Goal: Task Accomplishment & Management: Use online tool/utility

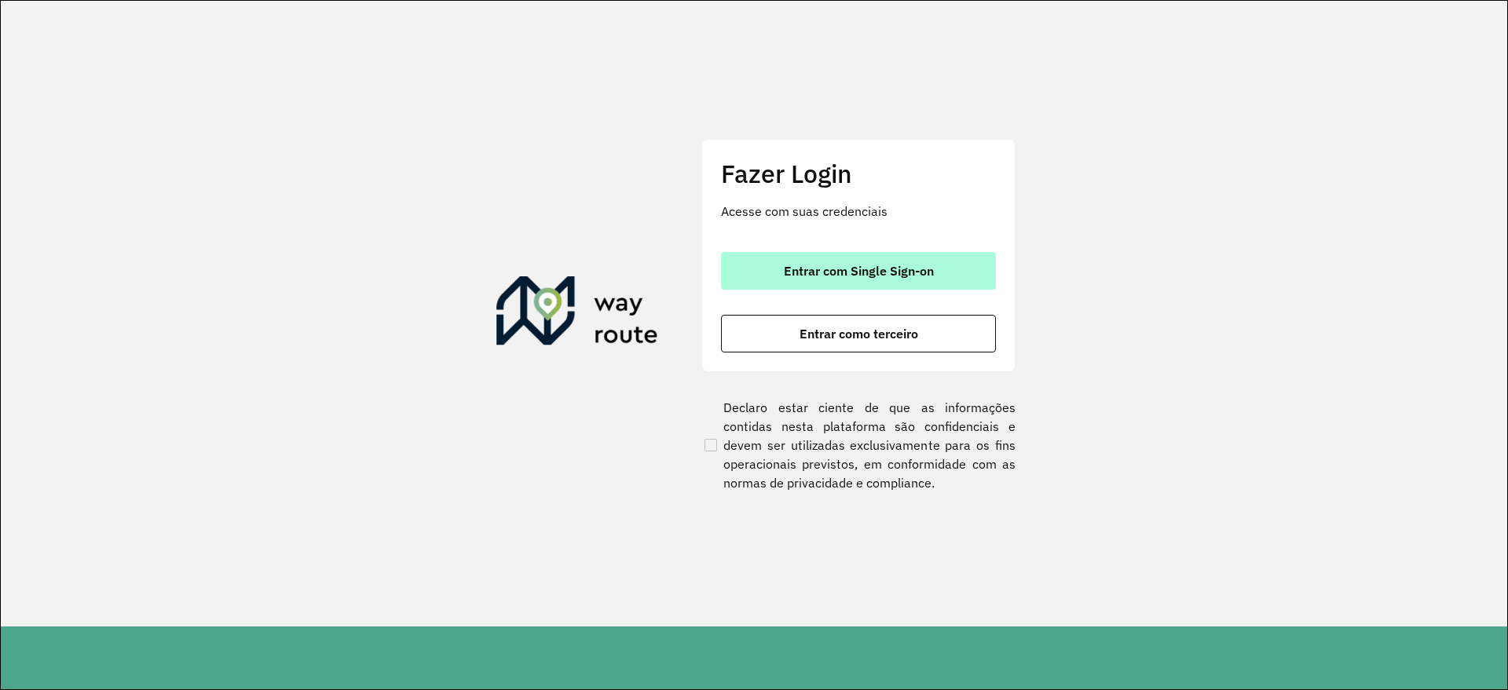
click at [887, 258] on button "Entrar com Single Sign-on" at bounding box center [858, 271] width 275 height 38
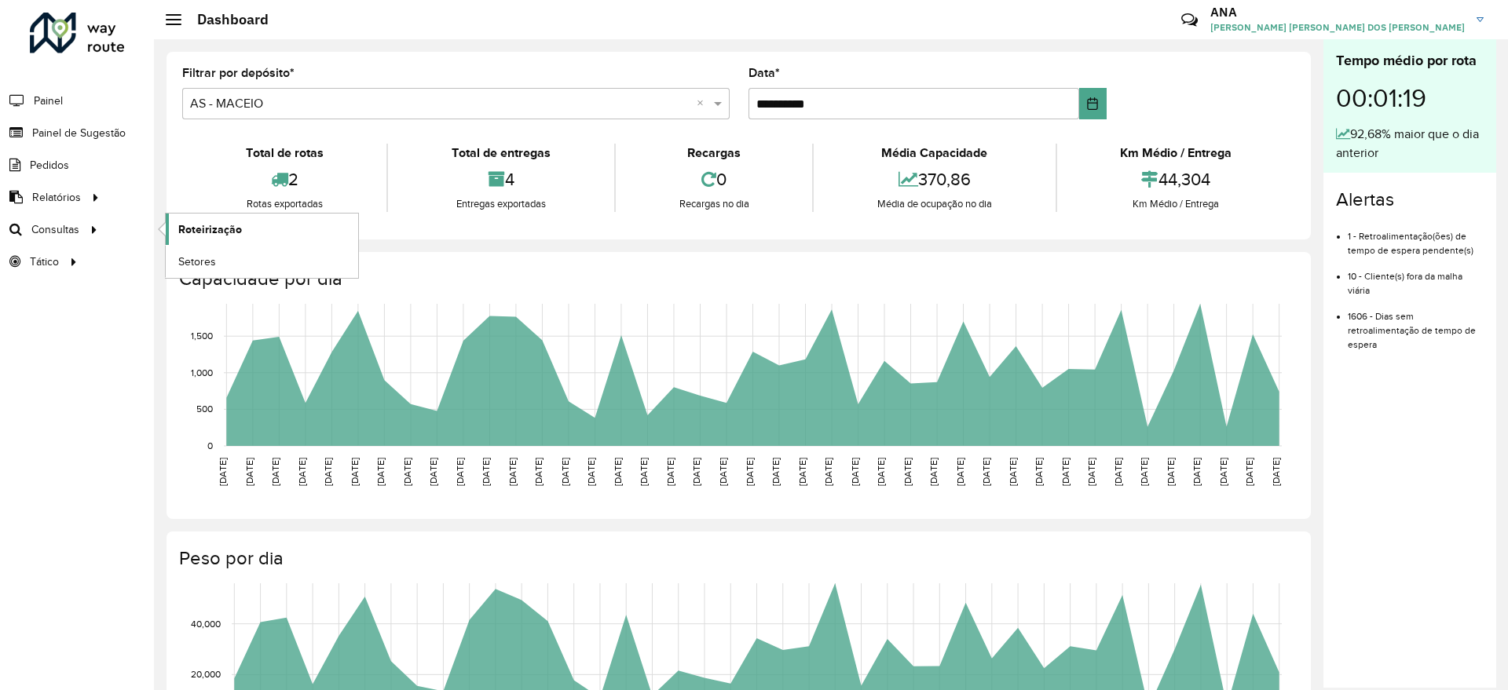
click at [189, 237] on link "Roteirização" at bounding box center [262, 229] width 192 height 31
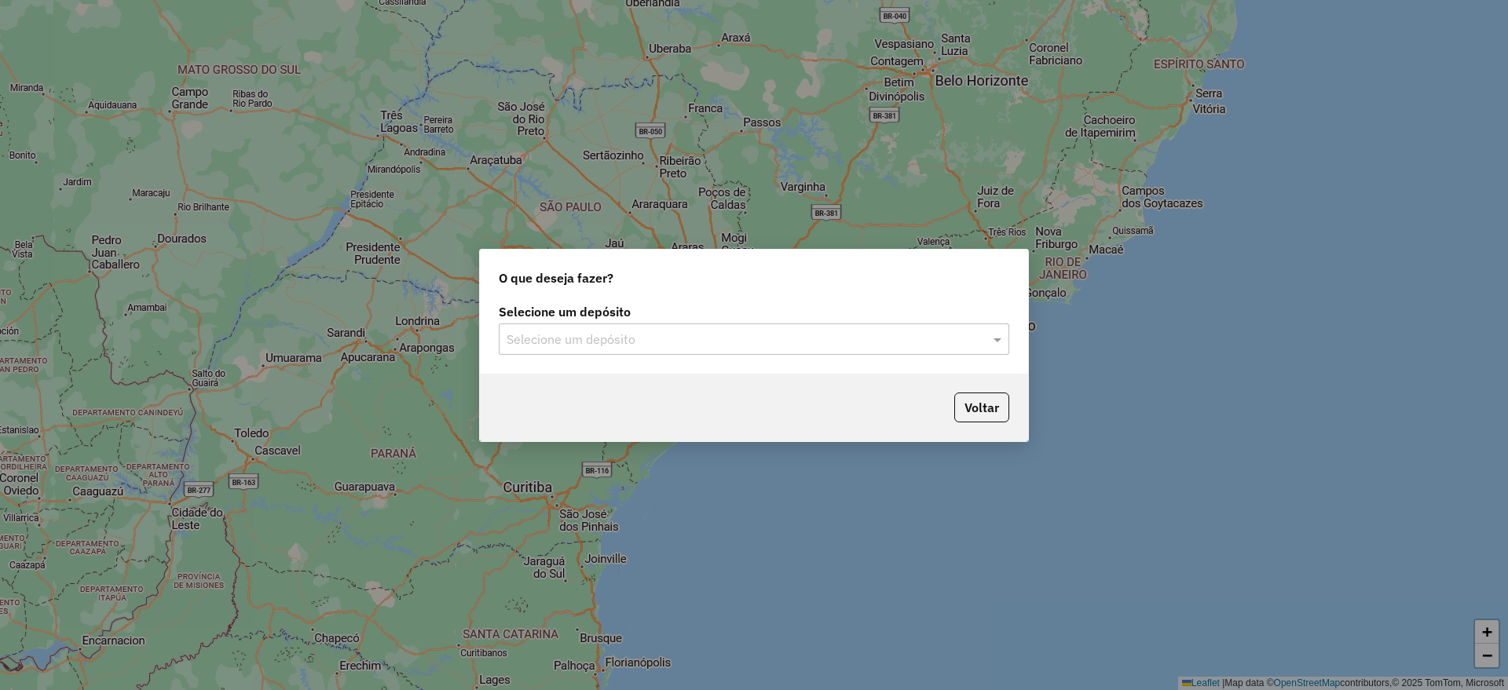
click at [898, 335] on input "text" at bounding box center [738, 340] width 463 height 19
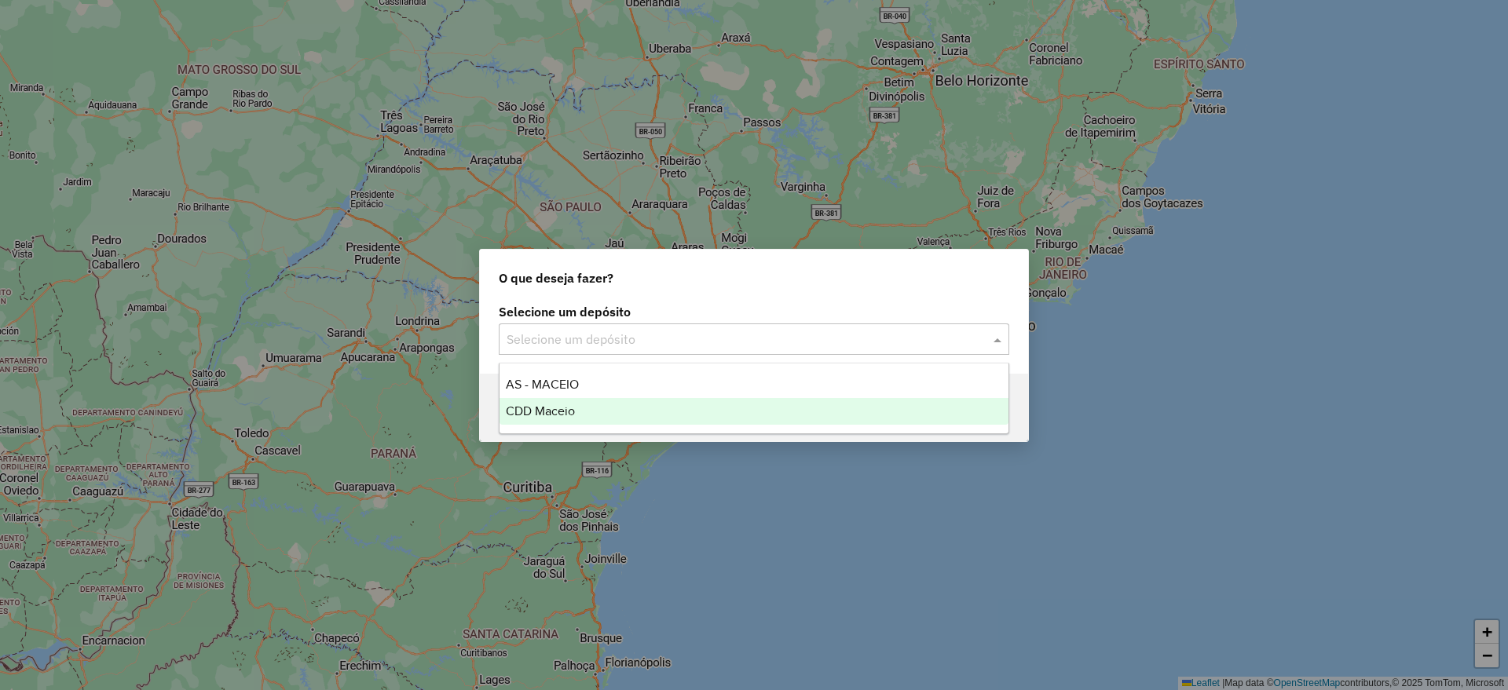
drag, startPoint x: 775, startPoint y: 381, endPoint x: 784, endPoint y: 400, distance: 20.7
click at [784, 400] on div "AS - MACEIO CDD Maceio" at bounding box center [753, 397] width 509 height 53
click at [784, 401] on div "CDD Maceio" at bounding box center [753, 411] width 509 height 27
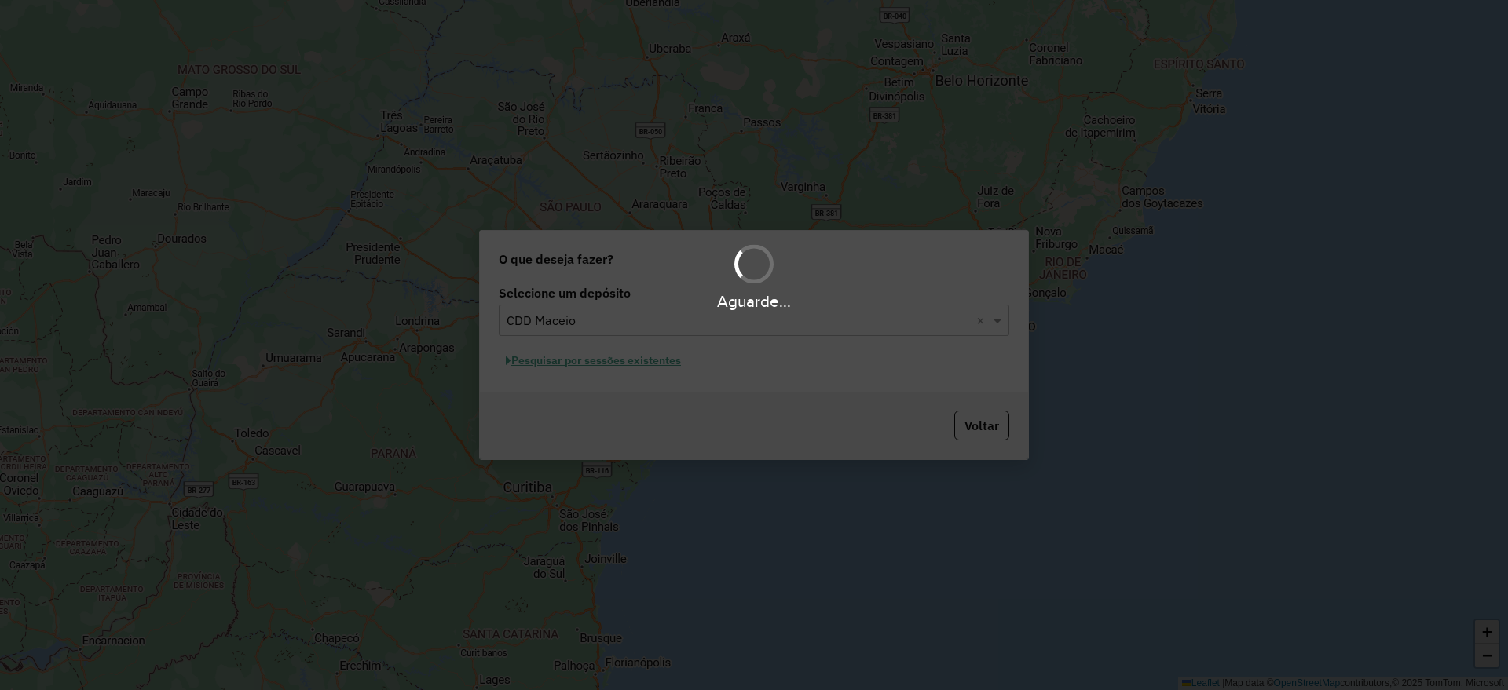
click at [672, 360] on div "Aguarde..." at bounding box center [754, 345] width 1508 height 690
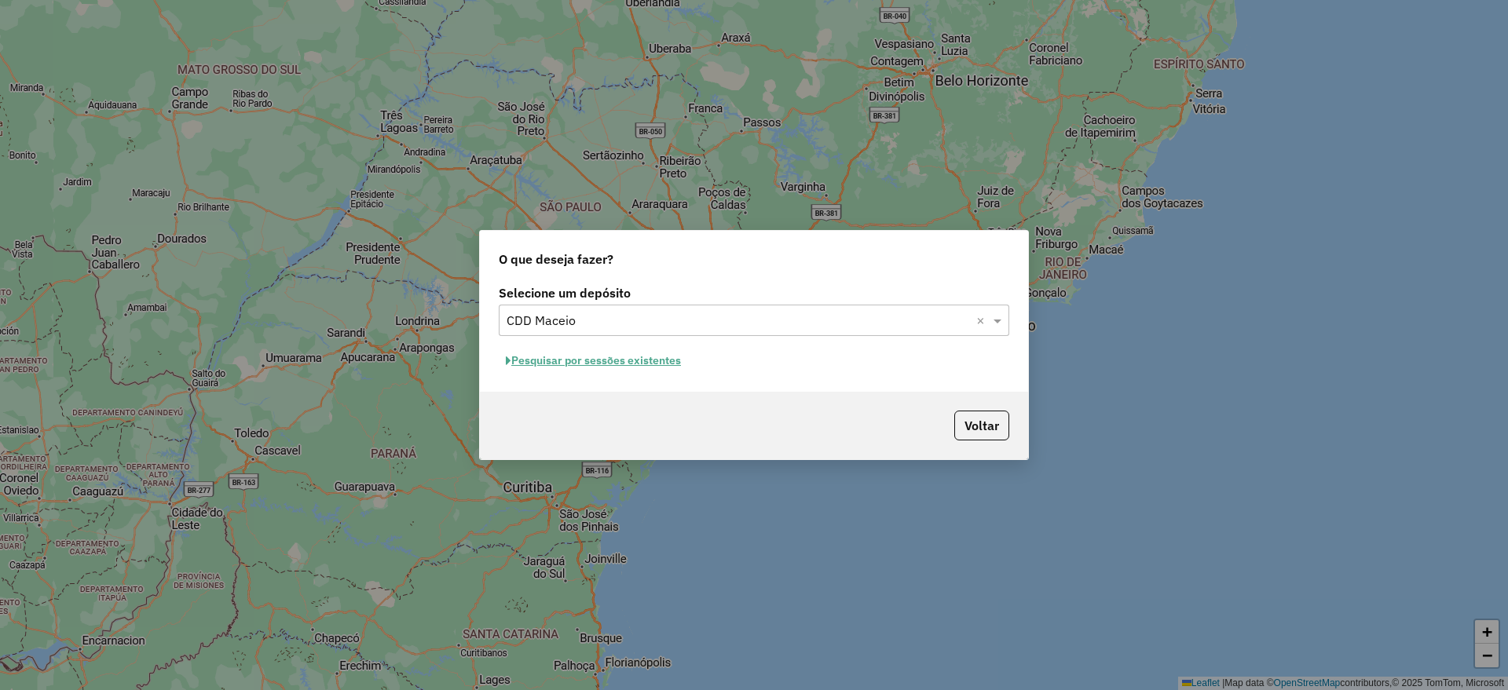
click at [648, 369] on button "Pesquisar por sessões existentes" at bounding box center [593, 361] width 189 height 24
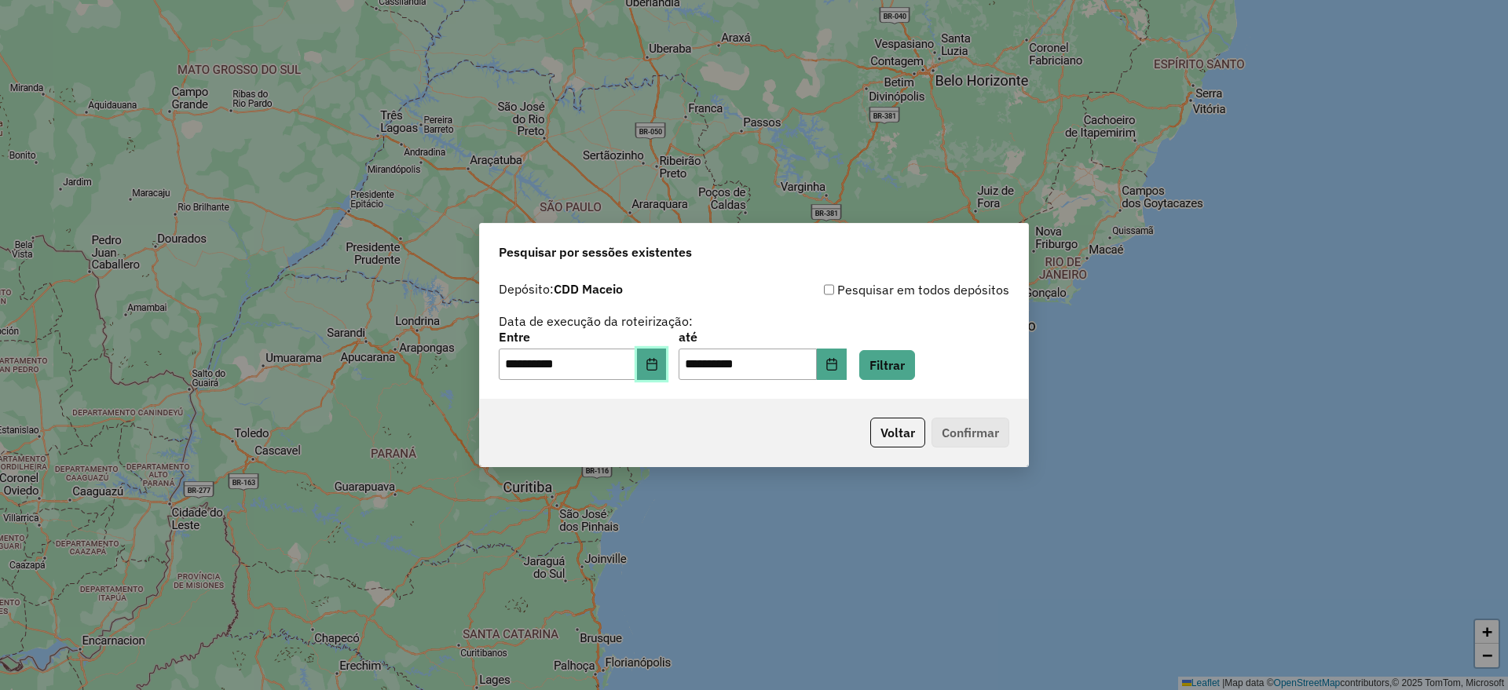
click at [657, 363] on icon "Choose Date" at bounding box center [651, 364] width 10 height 13
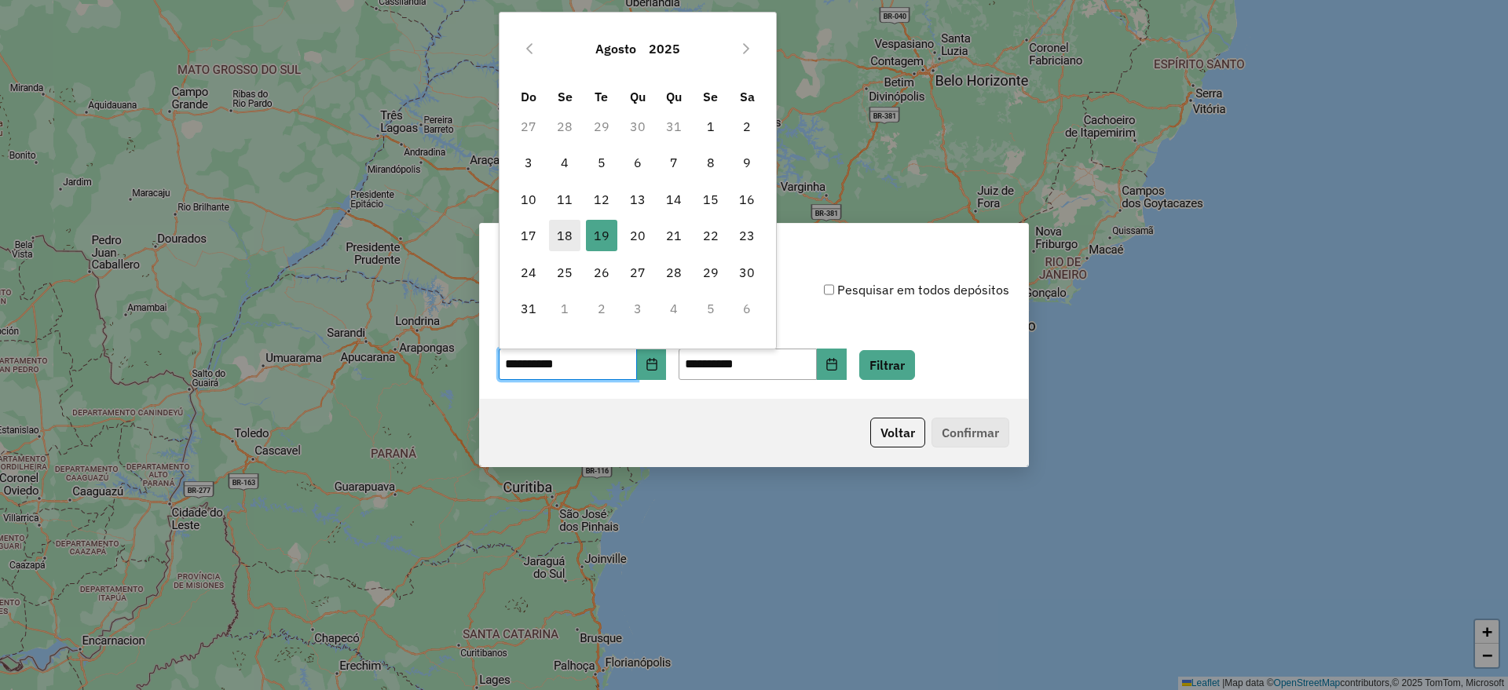
click at [561, 241] on span "18" at bounding box center [564, 235] width 31 height 31
type input "**********"
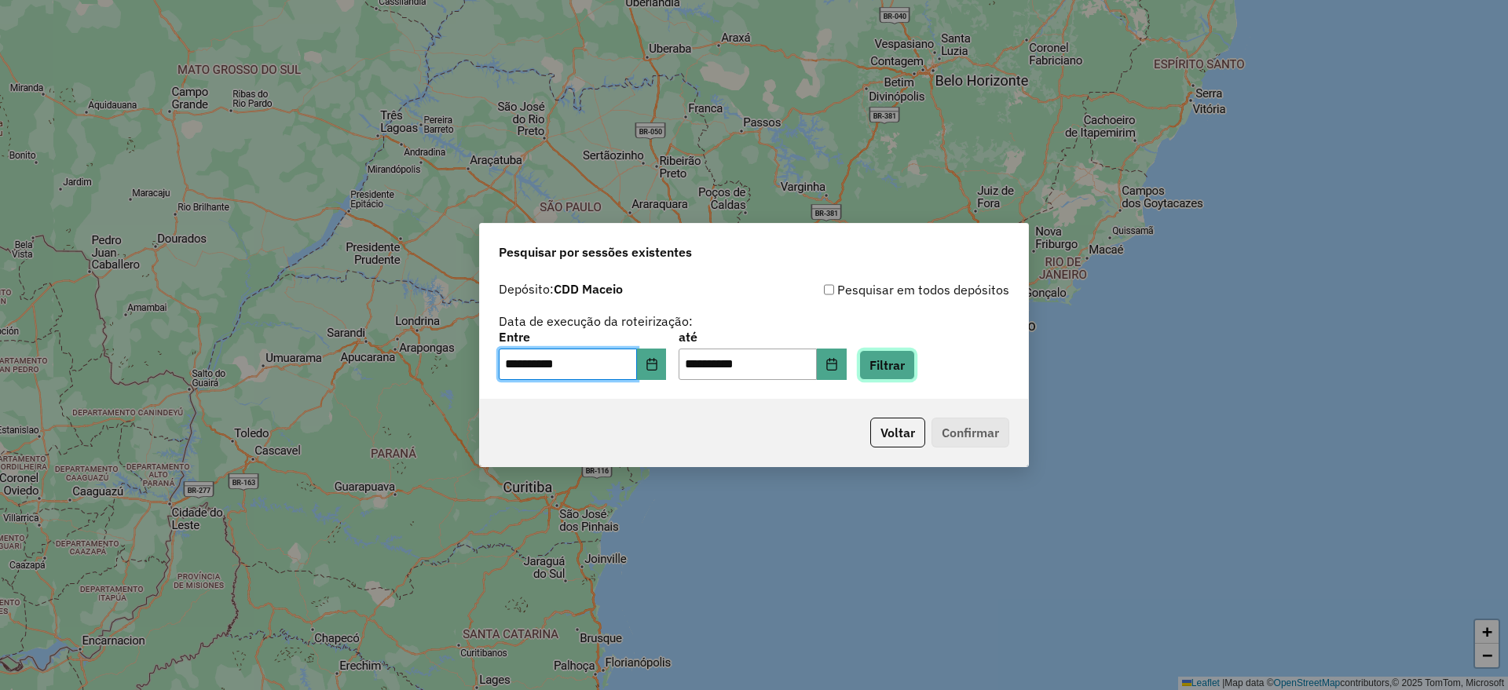
click at [903, 354] on button "Filtrar" at bounding box center [887, 365] width 56 height 30
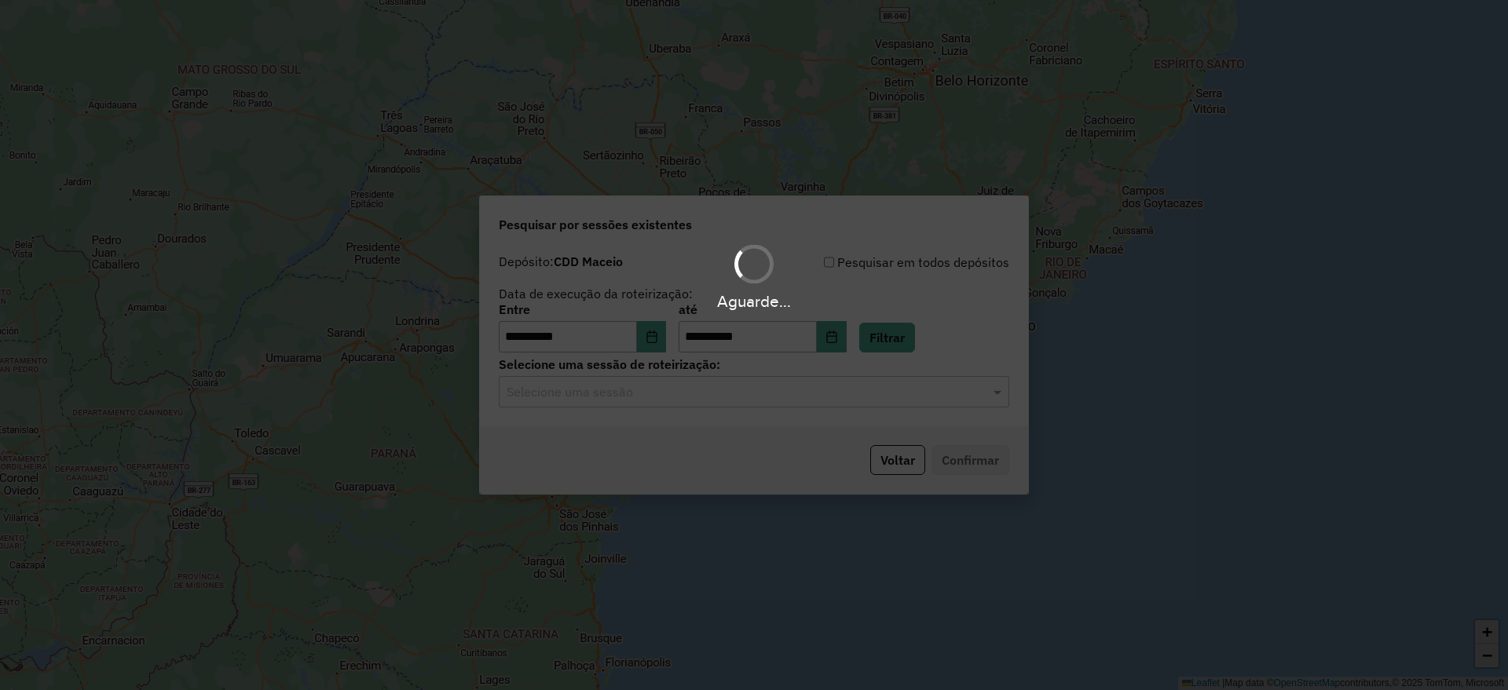
click at [576, 393] on input "text" at bounding box center [738, 392] width 463 height 19
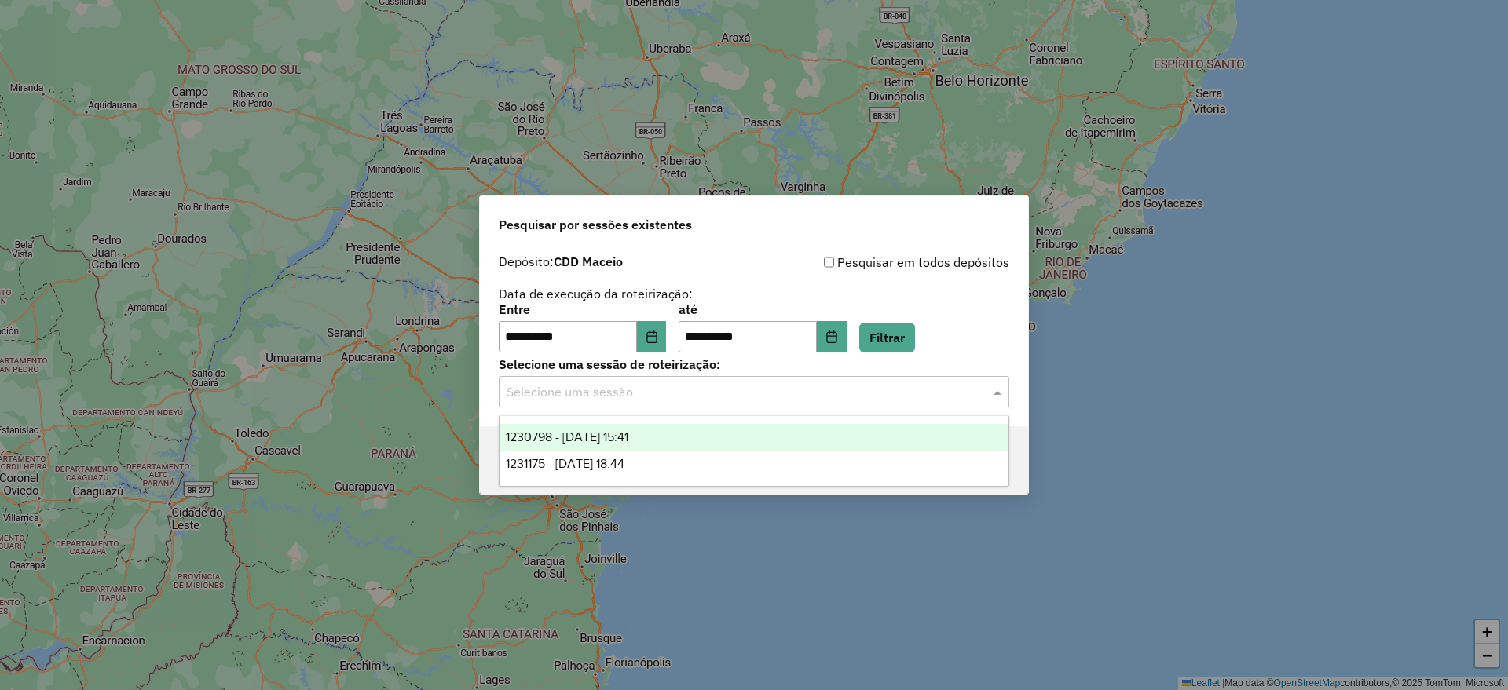
click at [591, 437] on span "1230798 - [DATE] 15:41" at bounding box center [567, 436] width 123 height 13
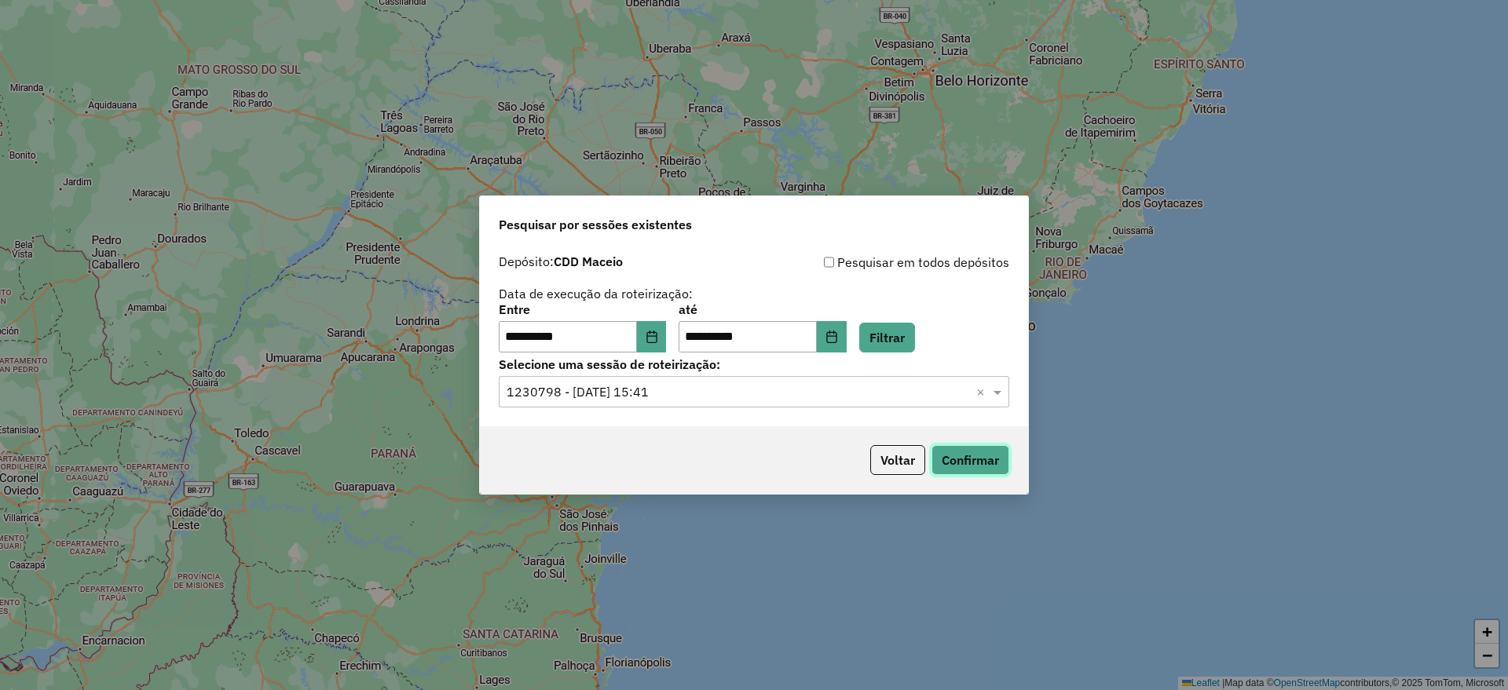
click at [978, 456] on button "Confirmar" at bounding box center [970, 460] width 78 height 30
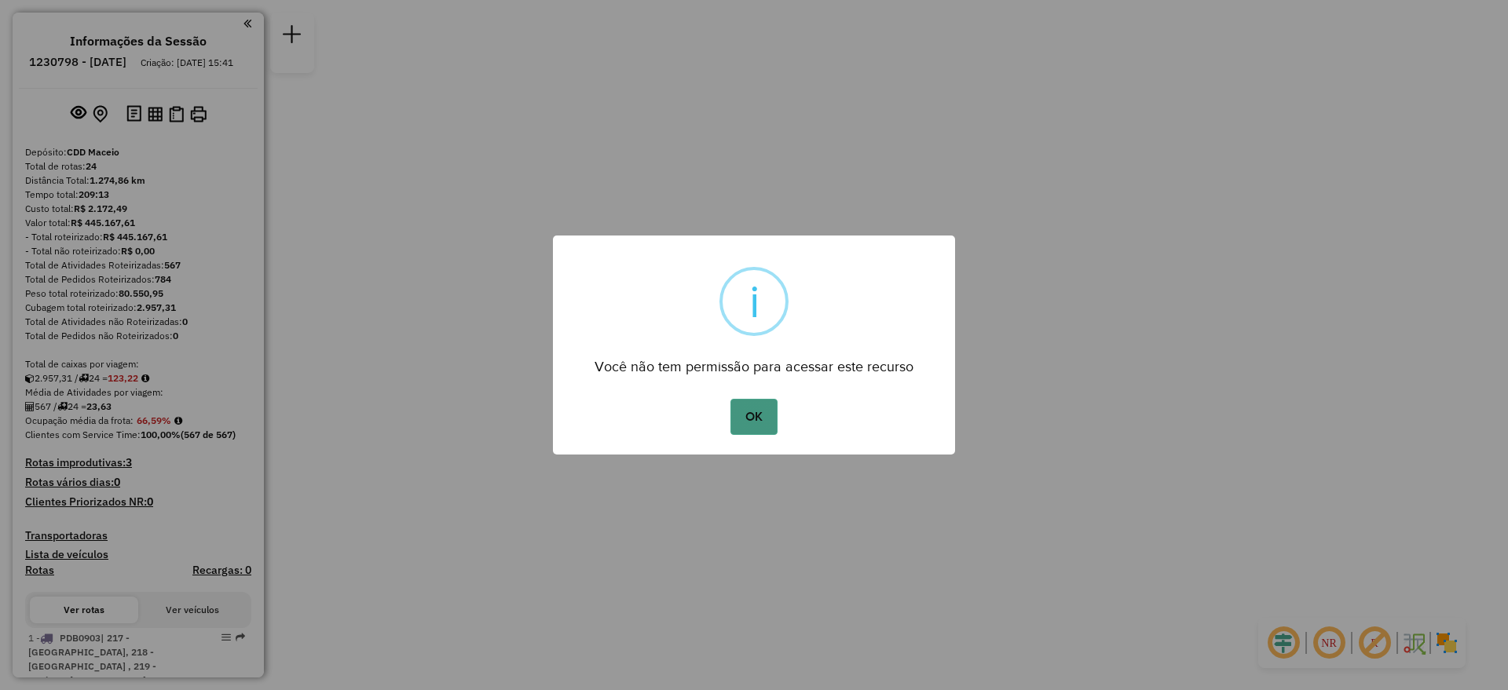
drag, startPoint x: 1500, startPoint y: 2, endPoint x: 776, endPoint y: 423, distance: 837.6
click at [776, 423] on button "OK" at bounding box center [753, 417] width 46 height 36
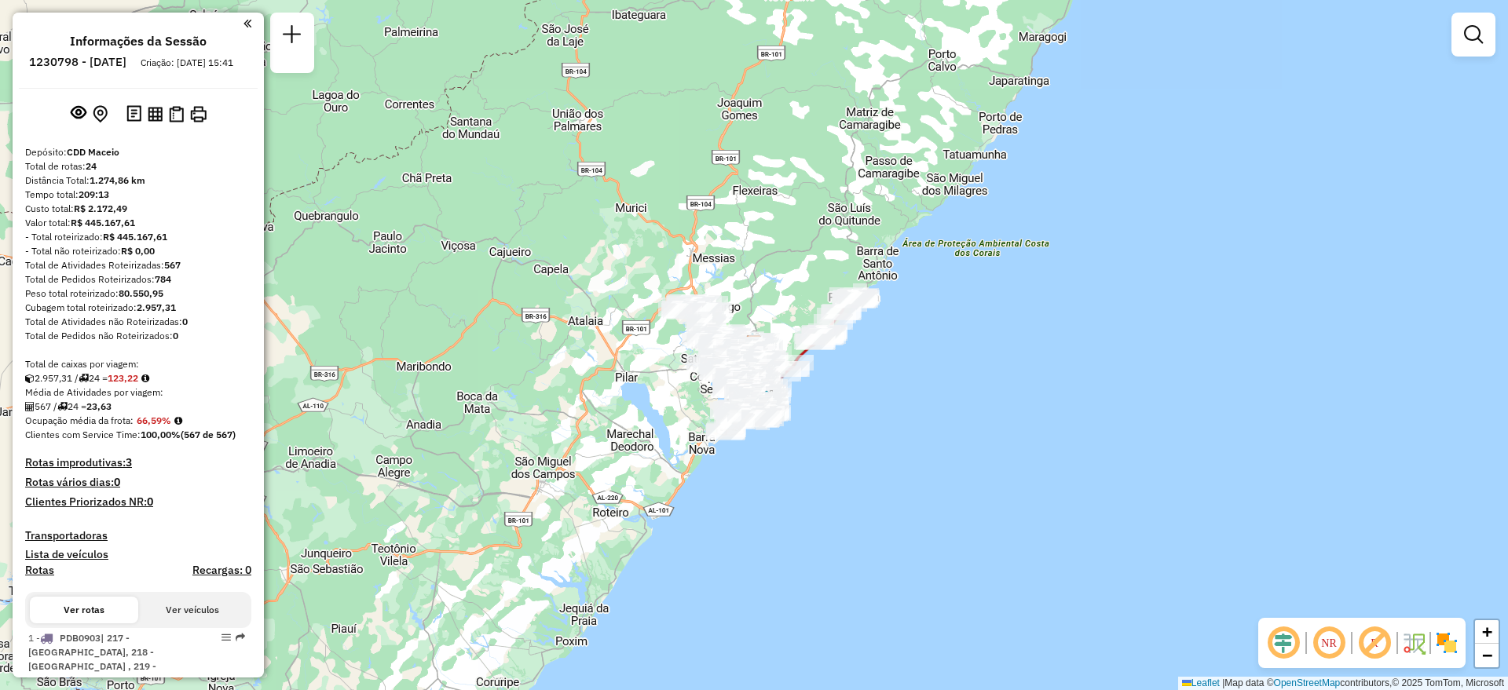
scroll to position [2085, 0]
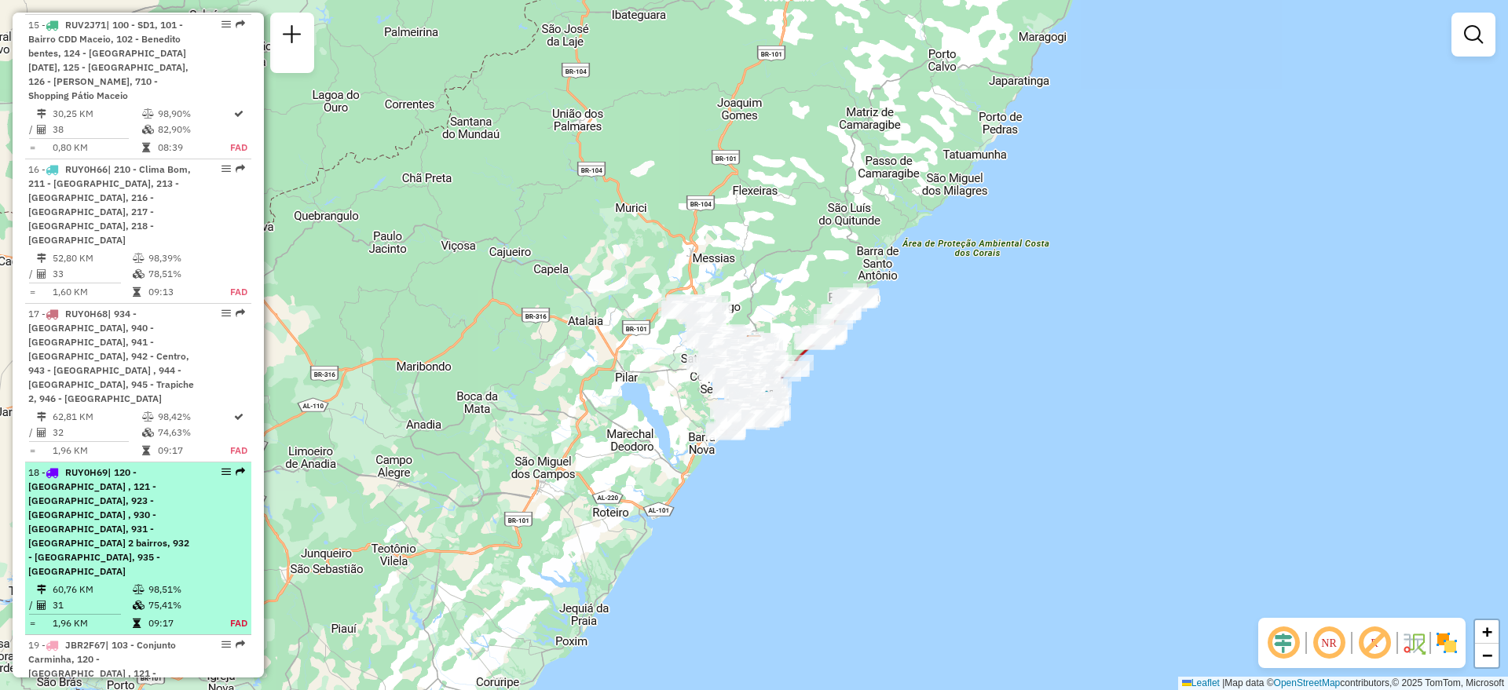
select select "**********"
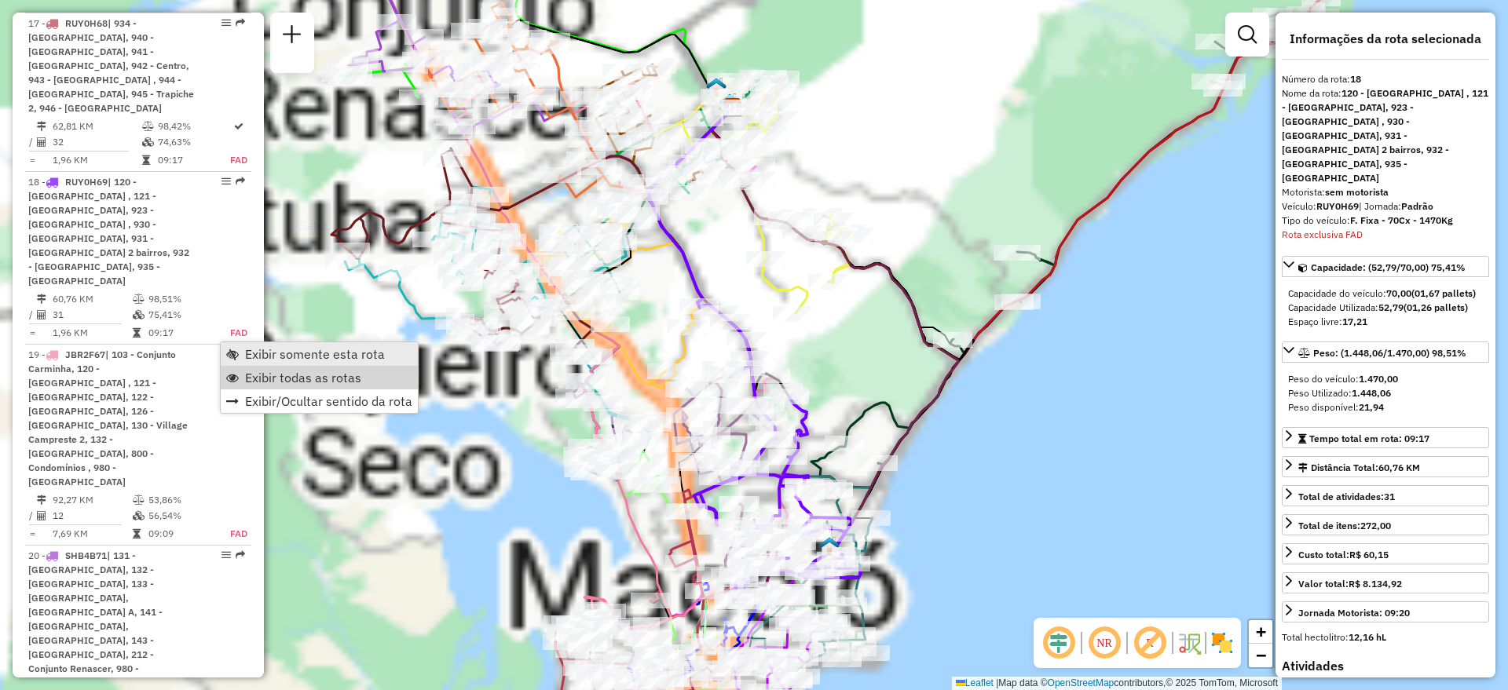
scroll to position [2408, 0]
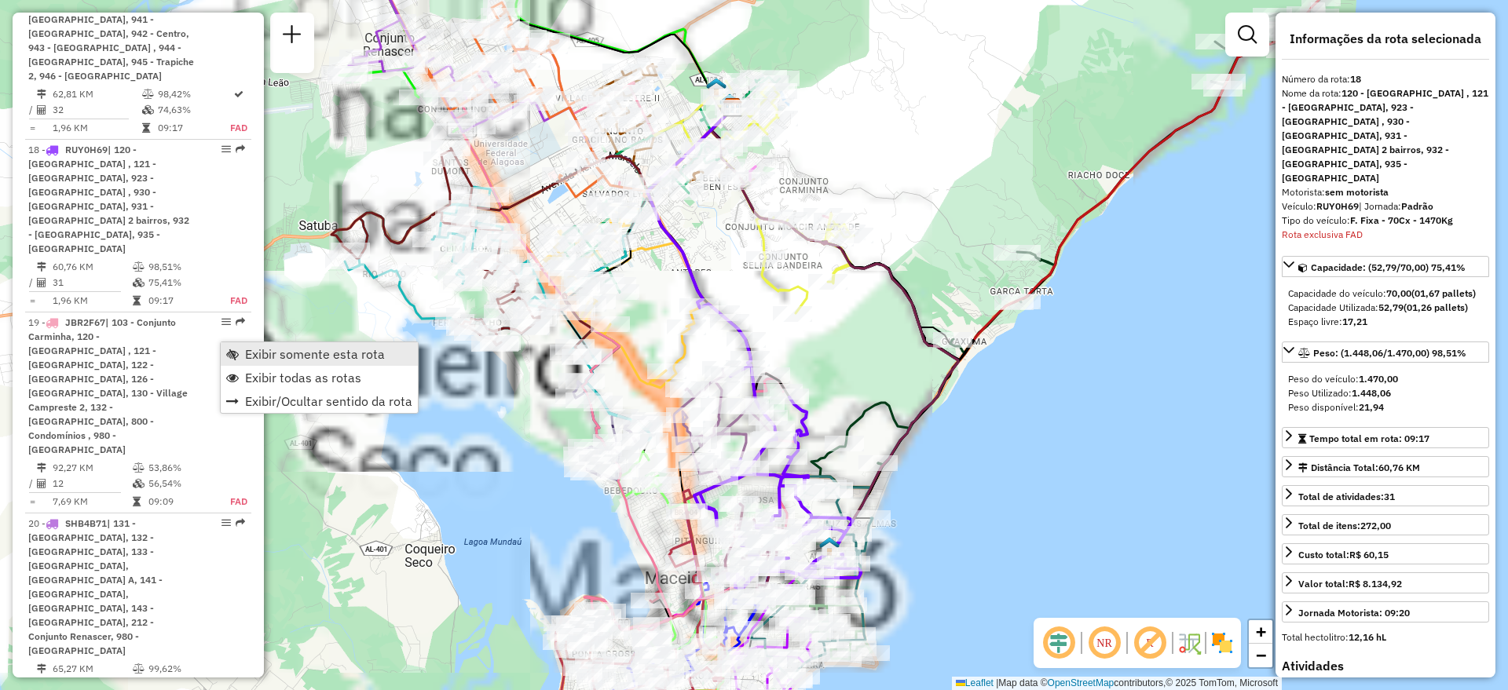
click at [269, 360] on span "Exibir somente esta rota" at bounding box center [315, 354] width 140 height 13
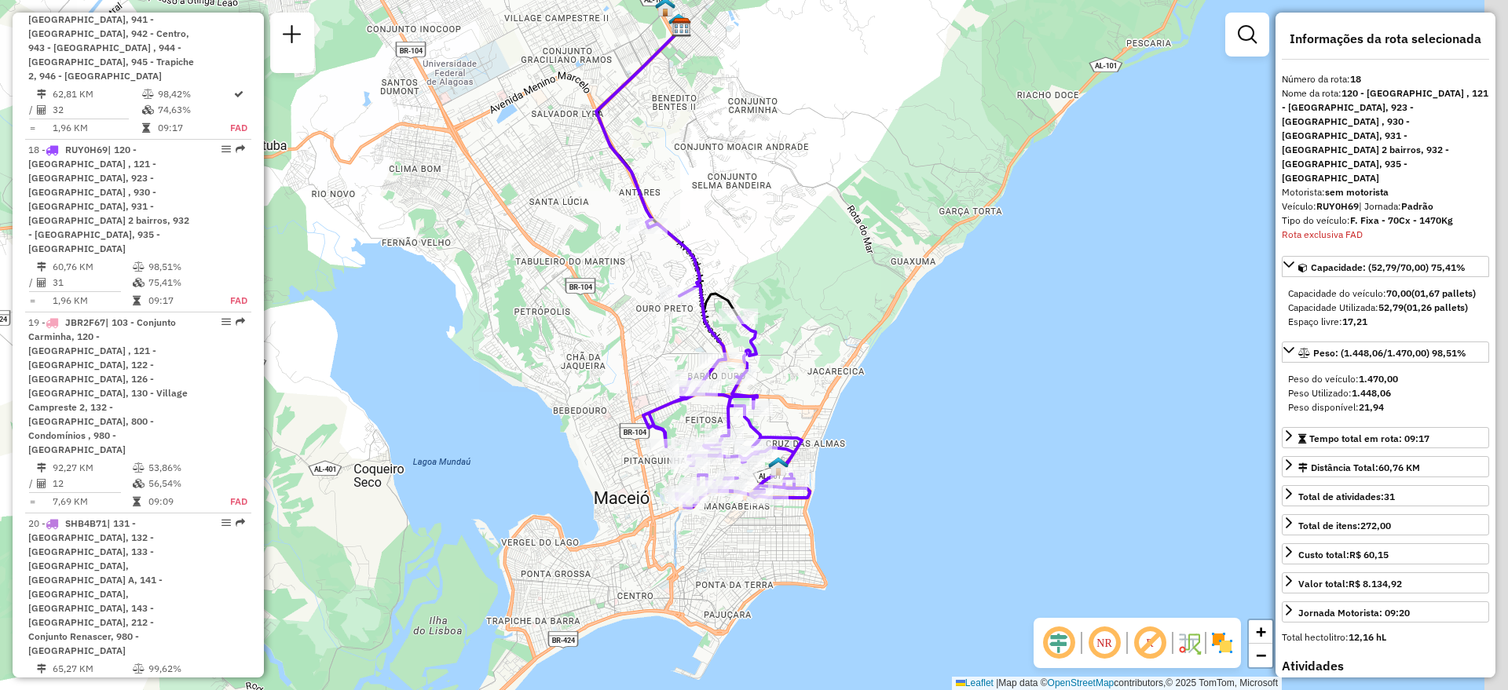
drag, startPoint x: 920, startPoint y: 532, endPoint x: 876, endPoint y: 465, distance: 80.4
click at [876, 465] on div "Janela de atendimento Grade de atendimento Capacidade Transportadoras Veículos …" at bounding box center [754, 345] width 1508 height 690
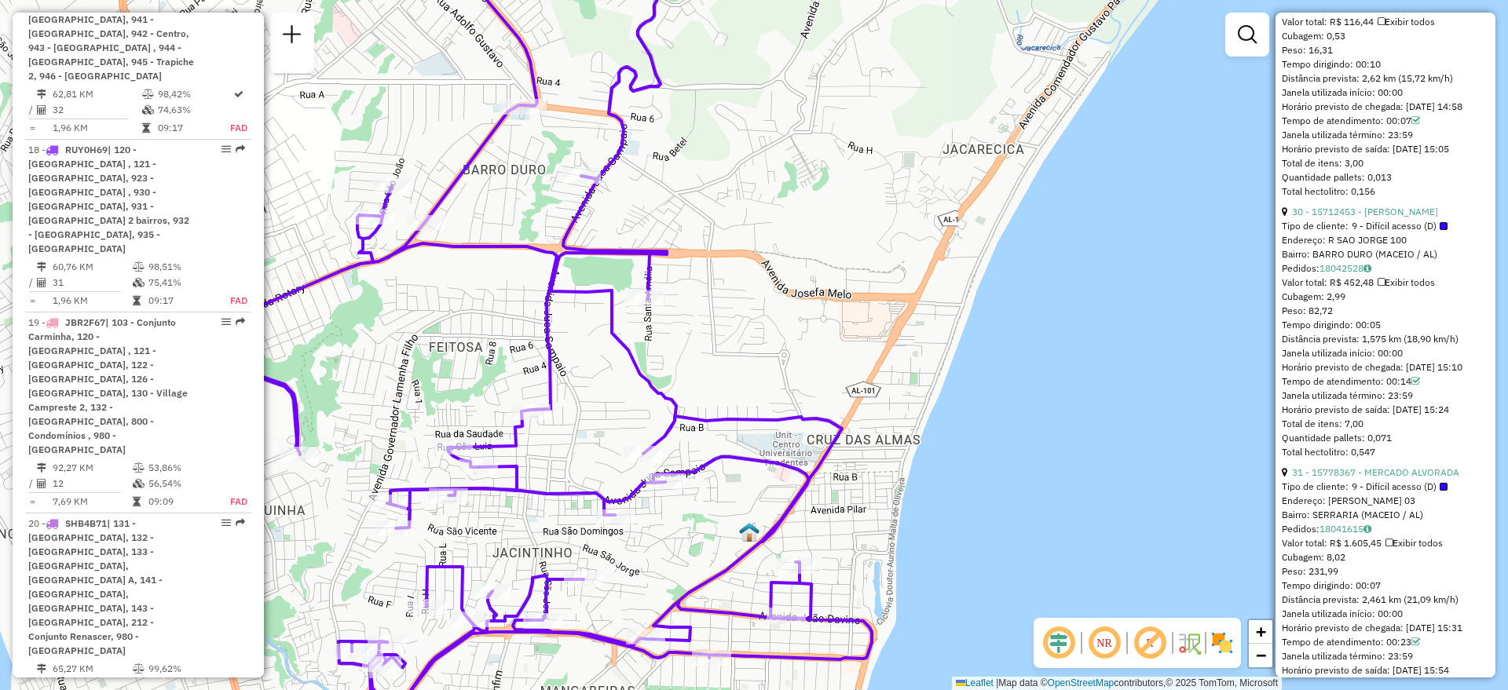
scroll to position [8164, 0]
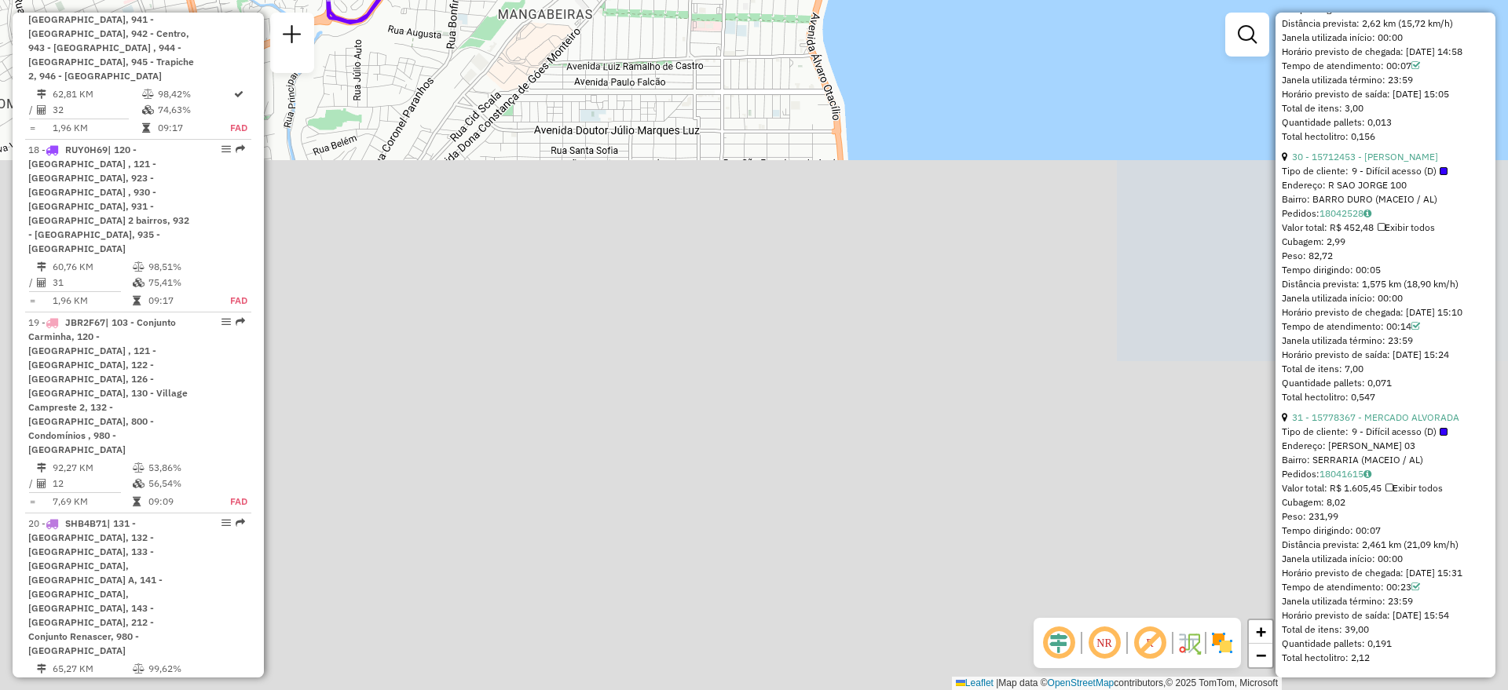
drag, startPoint x: 1495, startPoint y: 657, endPoint x: 1468, endPoint y: -38, distance: 694.8
click at [1468, 0] on html "Aguarde... Pop-up bloqueado! Seu navegador bloqueou automáticamente a abertura …" at bounding box center [754, 345] width 1508 height 690
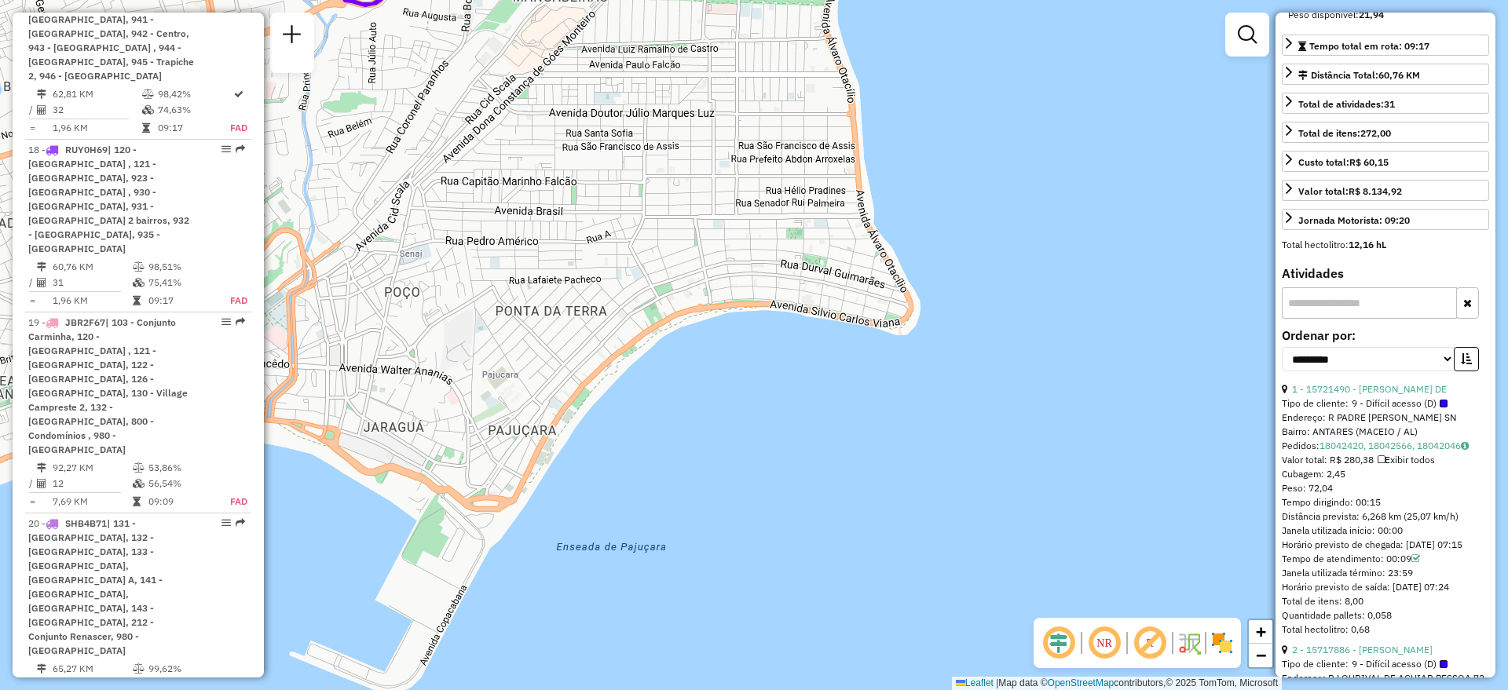
scroll to position [589, 0]
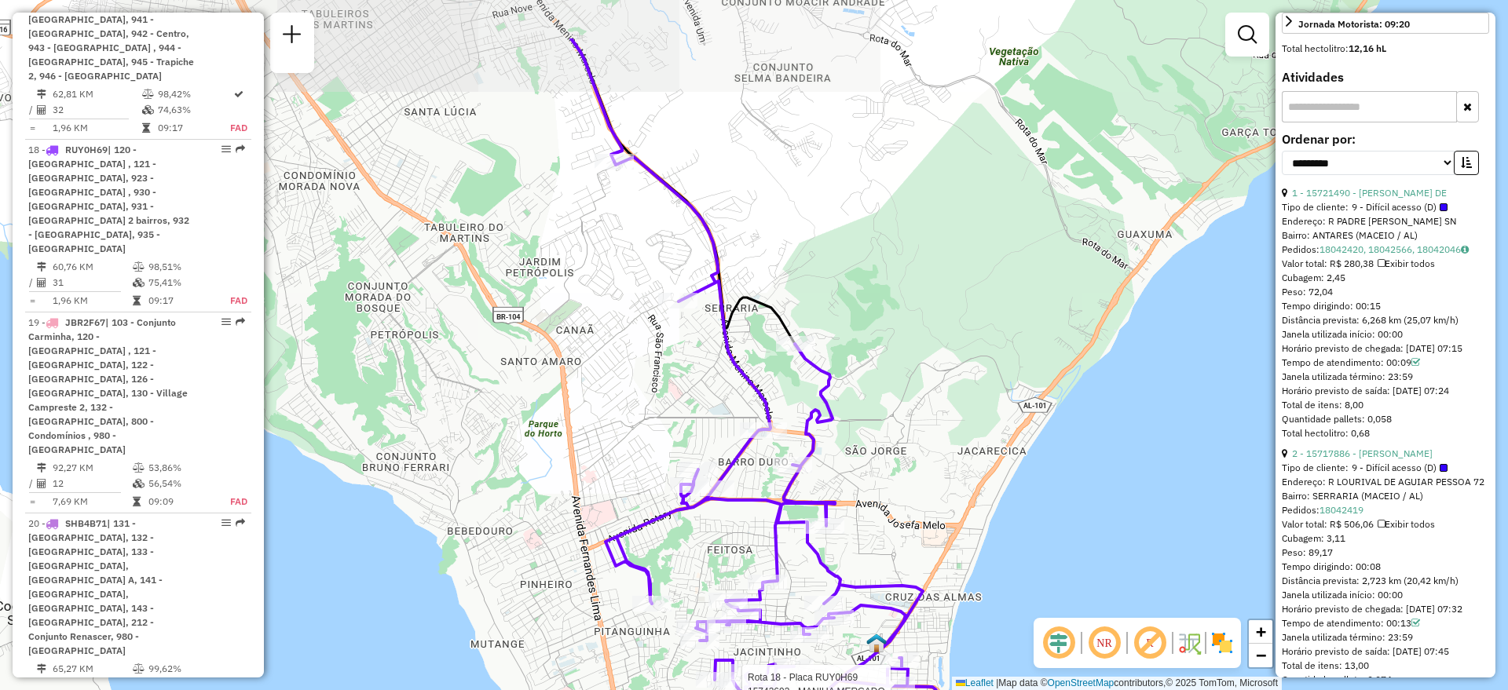
drag, startPoint x: 815, startPoint y: 252, endPoint x: 858, endPoint y: 360, distance: 115.6
click at [858, 360] on div "Rota 18 - Placa RUY0H69 15743693 - MANIUA MERCADO Janela de atendimento Grade d…" at bounding box center [754, 345] width 1508 height 690
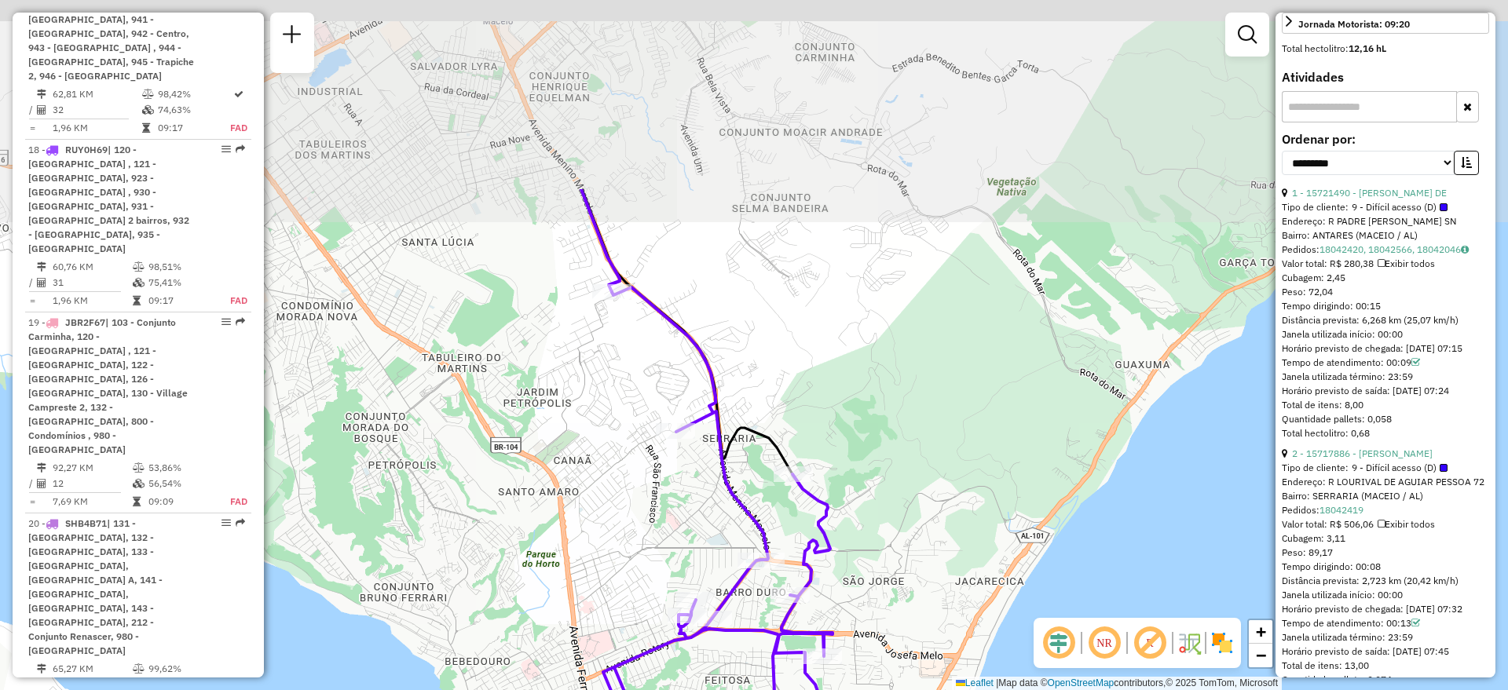
drag, startPoint x: 605, startPoint y: 115, endPoint x: 593, endPoint y: 391, distance: 275.9
click at [593, 391] on div "Rota 18 - Placa RUY0H69 15743693 - MANIUA MERCADO Janela de atendimento Grade d…" at bounding box center [754, 345] width 1508 height 690
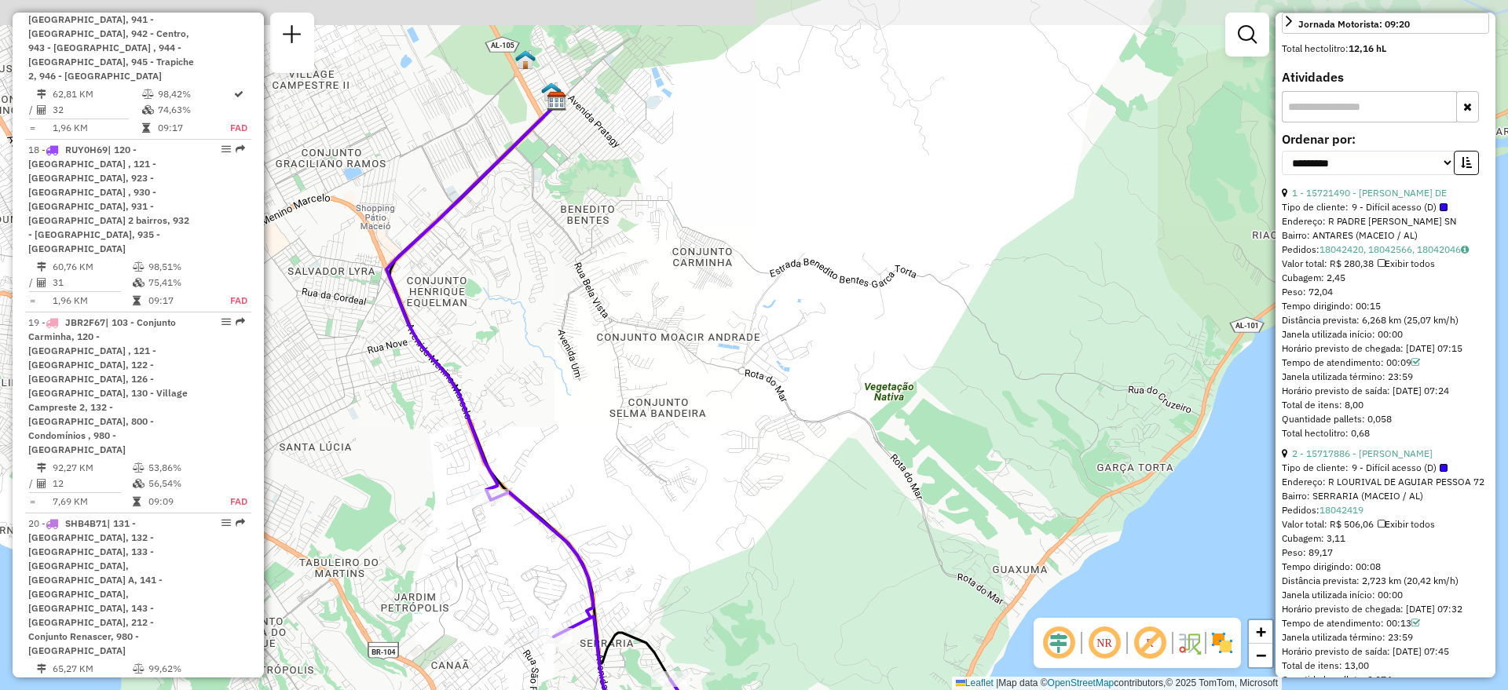
drag, startPoint x: 532, startPoint y: 351, endPoint x: 613, endPoint y: 387, distance: 89.3
click at [613, 387] on div "Rota 18 - Placa RUY0H69 15743693 - MANIUA MERCADO Janela de atendimento Grade d…" at bounding box center [754, 345] width 1508 height 690
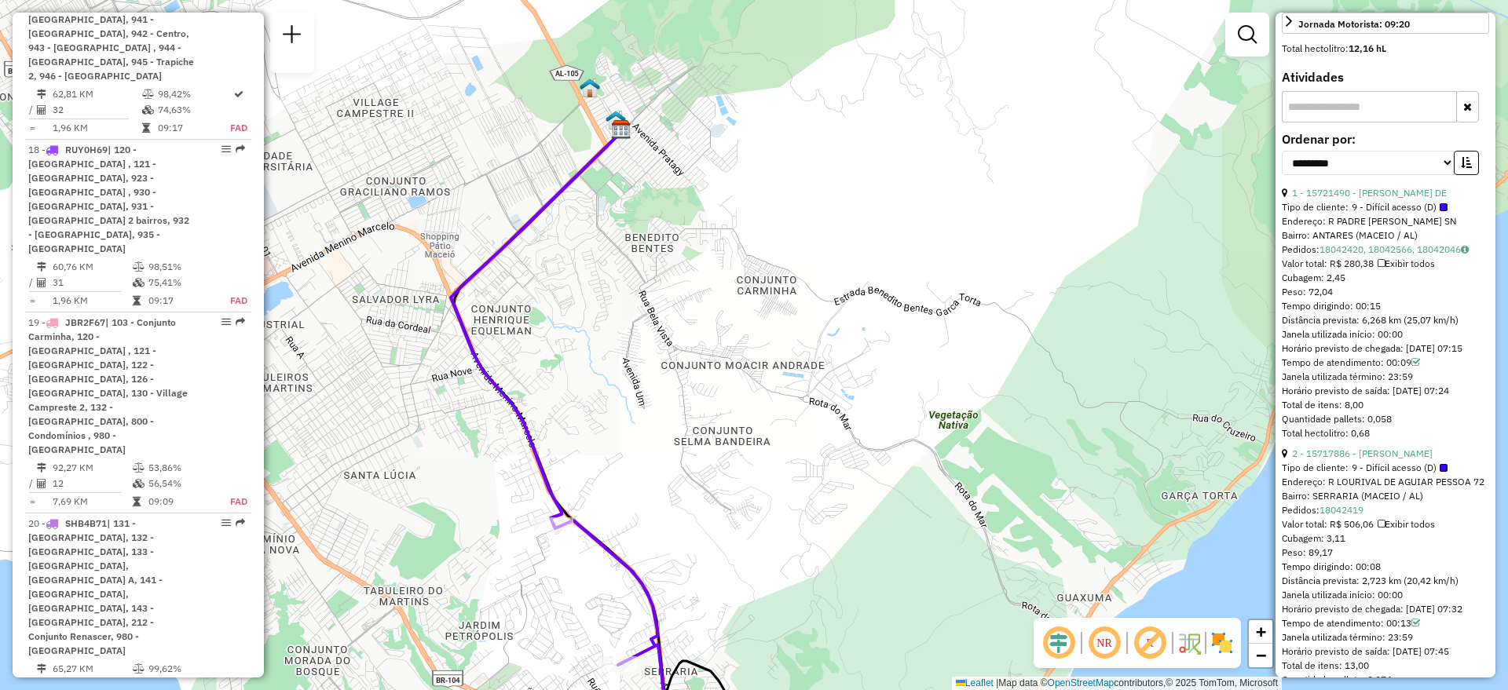
drag, startPoint x: 1383, startPoint y: 268, endPoint x: 1347, endPoint y: 267, distance: 36.1
click at [1347, 285] on div "Peso: 72,04" at bounding box center [1385, 292] width 207 height 14
drag, startPoint x: 1357, startPoint y: 276, endPoint x: 1383, endPoint y: 281, distance: 26.3
click at [1383, 299] on div "Tempo dirigindo: 00:15" at bounding box center [1385, 306] width 207 height 14
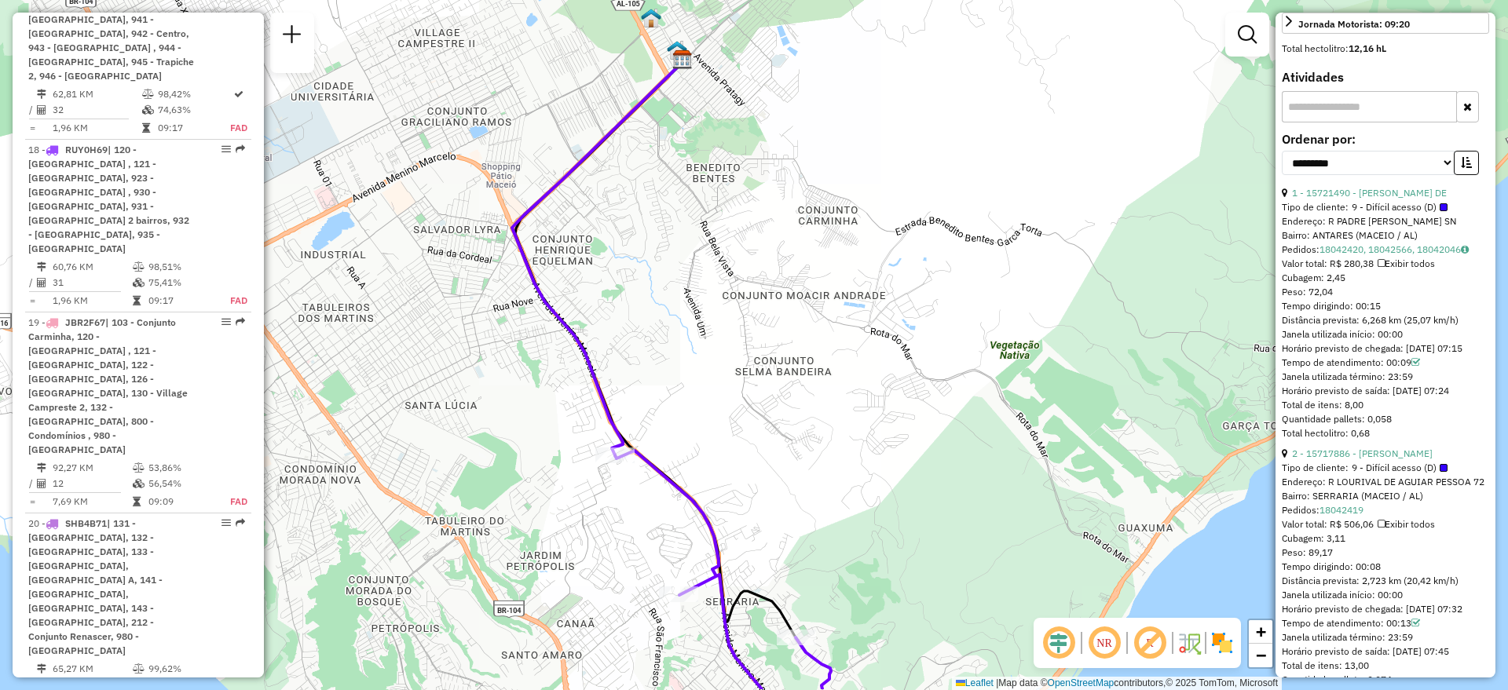
drag, startPoint x: 487, startPoint y: 469, endPoint x: 557, endPoint y: 434, distance: 78.3
click at [548, 398] on div "Rota 18 - Placa RUY0H69 15743693 - MANIUA MERCADO Janela de atendimento Grade d…" at bounding box center [754, 345] width 1508 height 690
click at [1403, 285] on div "Peso: 72,04" at bounding box center [1385, 292] width 207 height 14
drag, startPoint x: 1388, startPoint y: 279, endPoint x: 1350, endPoint y: 273, distance: 38.2
click at [1350, 299] on div "Tempo dirigindo: 00:15" at bounding box center [1385, 306] width 207 height 14
